Goal: Find contact information: Find contact information

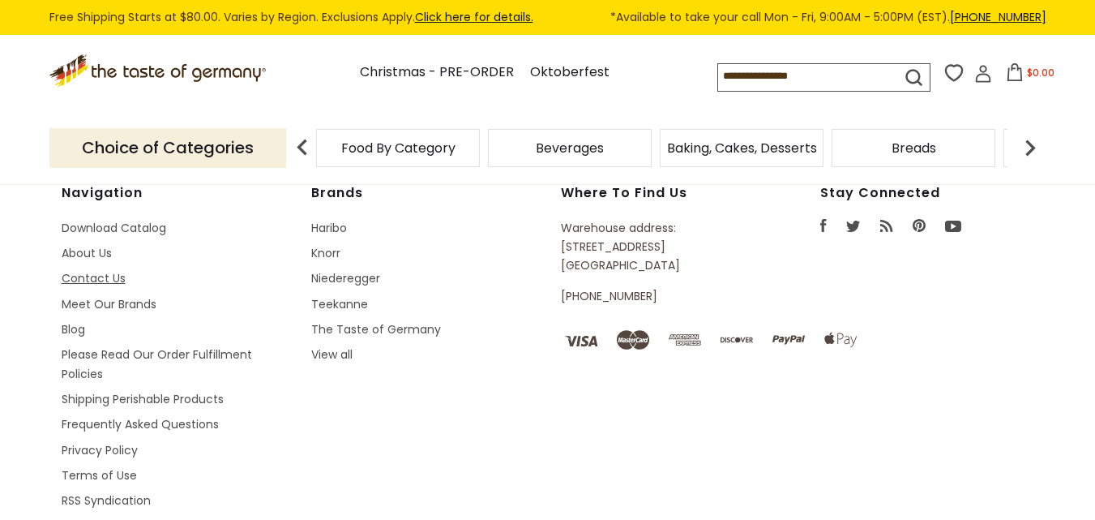
click at [78, 280] on link "Contact Us" at bounding box center [94, 278] width 64 height 16
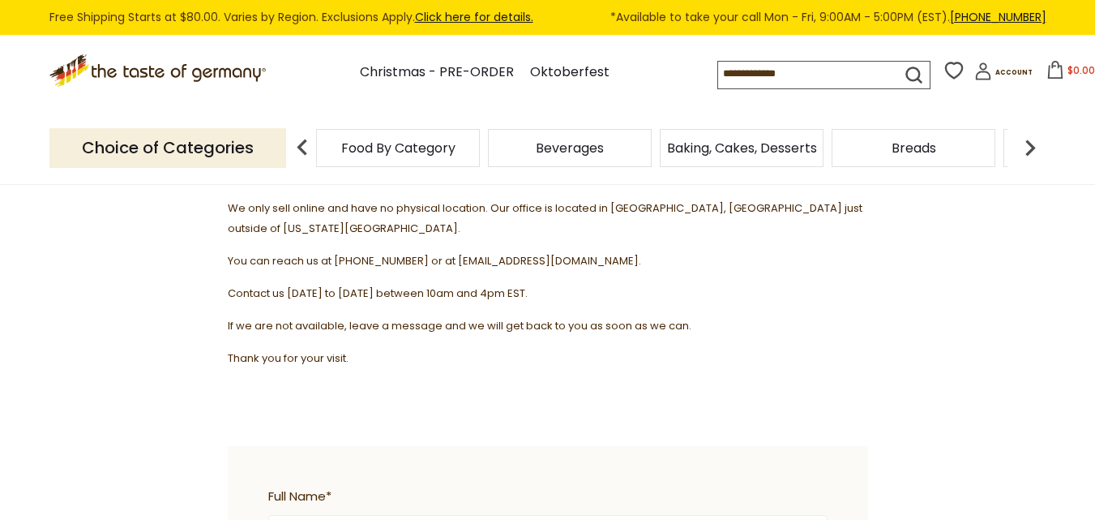
scroll to position [243, 0]
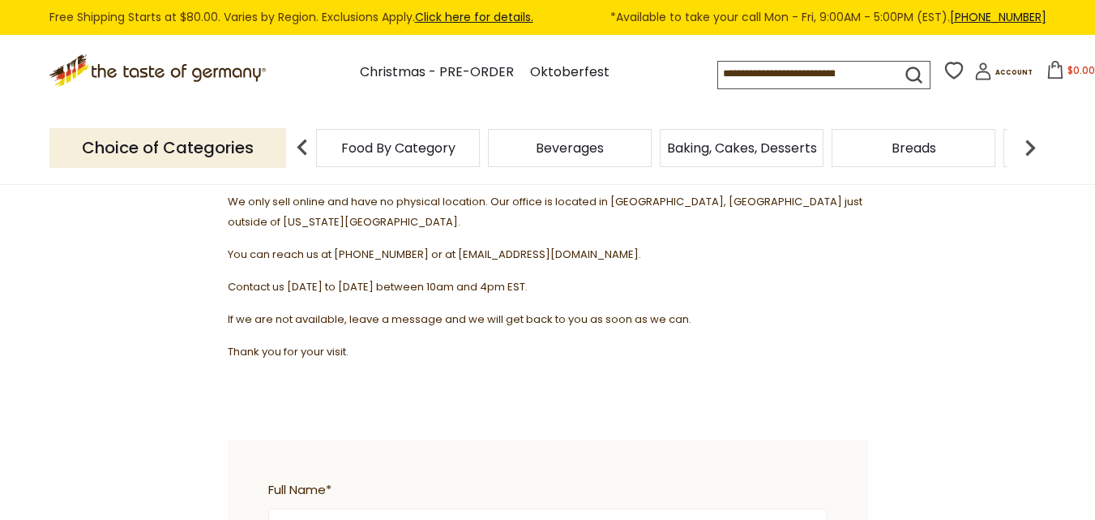
drag, startPoint x: 643, startPoint y: 233, endPoint x: 446, endPoint y: 233, distance: 197.0
click at [446, 244] on p "You can reach us at 1-800-881-6419 or at contact@thetasteofgermany.com." at bounding box center [548, 254] width 641 height 20
copy span "contact@thetasteofgermany.com."
